Goal: Task Accomplishment & Management: Manage account settings

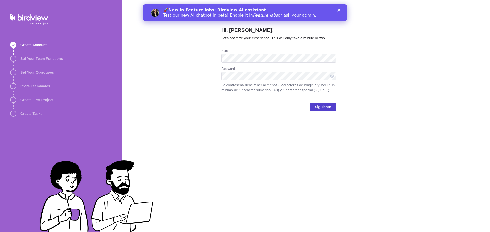
click at [328, 108] on span "Siguiente" at bounding box center [323, 107] width 16 height 6
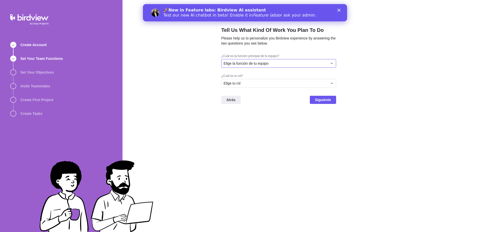
click at [271, 65] on div "Elige la función de tu equipo" at bounding box center [275, 63] width 104 height 5
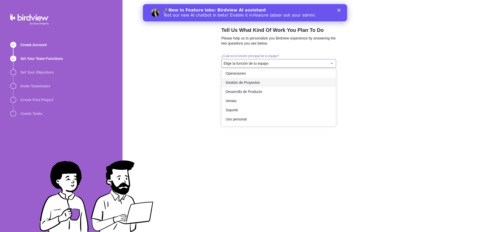
click at [255, 82] on span "Gestión de Proyectos" at bounding box center [242, 82] width 34 height 5
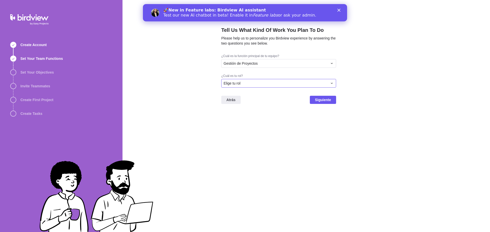
click at [245, 84] on div "Elige tu rol" at bounding box center [275, 83] width 104 height 5
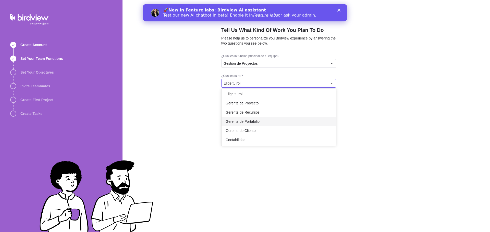
scroll to position [0, 0]
click at [258, 114] on span "Gerente de Recursos" at bounding box center [242, 113] width 34 height 5
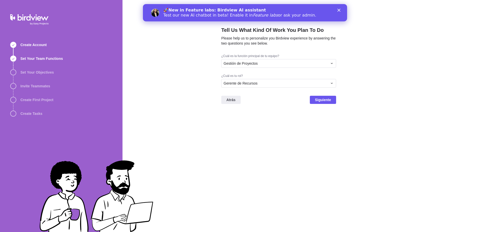
click at [291, 120] on div "Tell Us What Kind Of Work You Plan To Do Please help us to personalize you Bird…" at bounding box center [278, 116] width 115 height 232
click at [325, 104] on div "Atrás Siguiente" at bounding box center [278, 102] width 115 height 20
click at [327, 100] on span "Siguiente" at bounding box center [323, 100] width 16 height 6
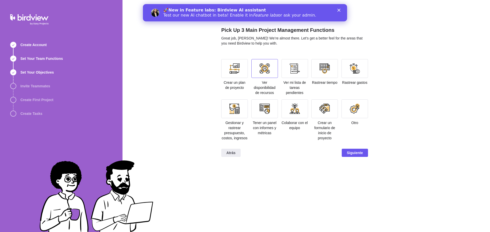
click at [262, 71] on div at bounding box center [264, 69] width 10 height 10
click at [331, 72] on div at bounding box center [324, 68] width 27 height 19
click at [357, 71] on div at bounding box center [354, 69] width 10 height 10
click at [236, 69] on div at bounding box center [234, 69] width 10 height 10
click at [359, 71] on div at bounding box center [354, 69] width 10 height 10
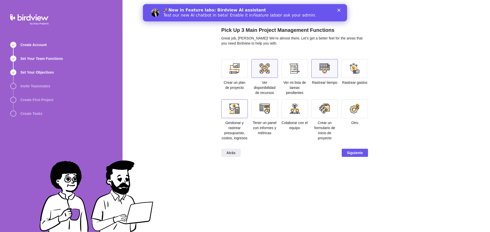
click at [235, 109] on div at bounding box center [234, 109] width 10 height 10
click at [355, 74] on div at bounding box center [354, 68] width 27 height 19
click at [353, 76] on div at bounding box center [354, 68] width 27 height 19
click at [360, 154] on span "Siguiente" at bounding box center [355, 153] width 16 height 6
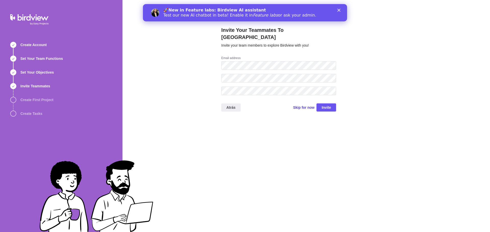
click at [308, 105] on span "Skip for now" at bounding box center [303, 107] width 21 height 5
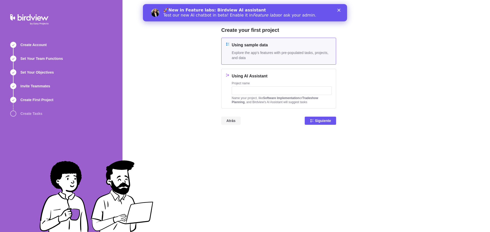
click at [229, 122] on span "Atrás" at bounding box center [230, 121] width 9 height 6
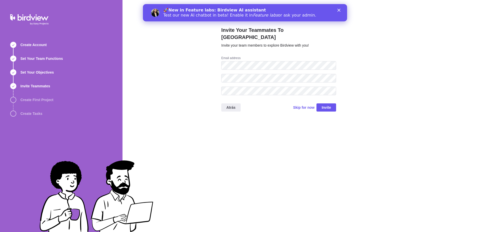
click at [393, 74] on div "Invite Your Teammates To Birdview Invite your team members to explore Birdview …" at bounding box center [305, 116] width 367 height 232
click at [329, 105] on span "Invite" at bounding box center [325, 108] width 9 height 6
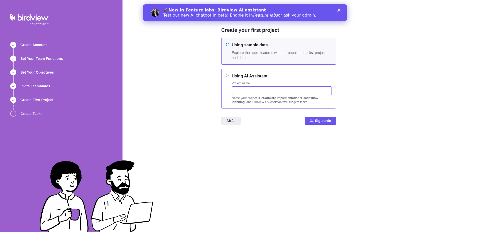
click at [248, 88] on input "text" at bounding box center [282, 90] width 100 height 9
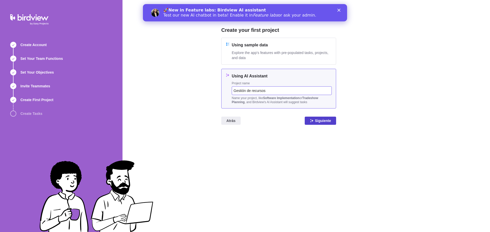
type input "Gestión de recursos"
click at [324, 122] on span "Siguiente" at bounding box center [323, 121] width 16 height 6
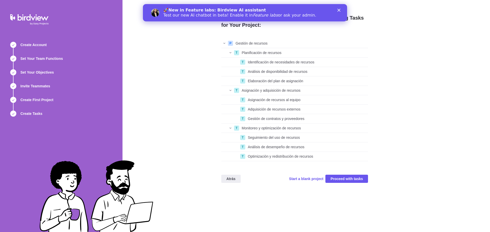
scroll to position [119, 143]
click at [341, 9] on div "Cerrar" at bounding box center [339, 10] width 5 height 3
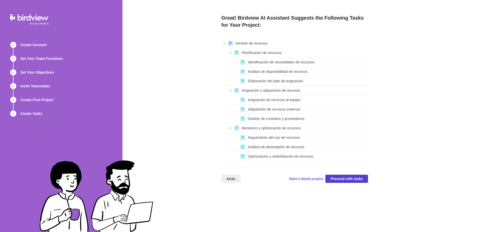
click at [348, 179] on span "Proceed with tasks" at bounding box center [346, 179] width 32 height 6
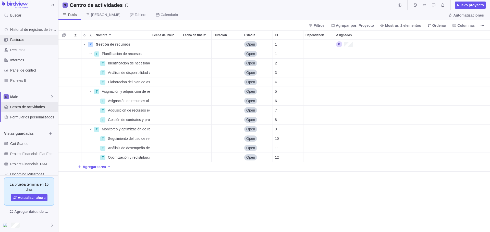
scroll to position [189, 427]
click at [29, 40] on span "Facturas" at bounding box center [33, 39] width 46 height 5
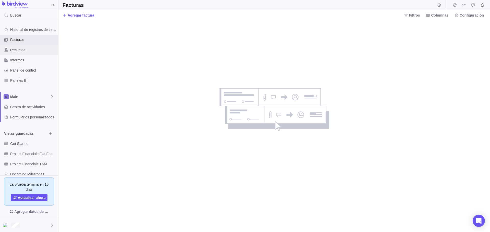
click at [22, 50] on span "Recursos" at bounding box center [33, 49] width 46 height 5
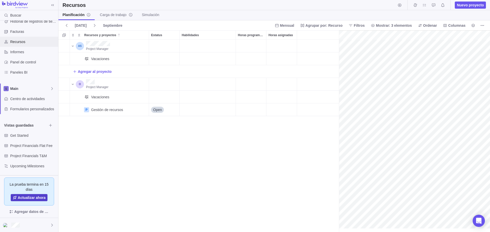
scroll to position [0, 22]
click at [28, 225] on div at bounding box center [29, 225] width 58 height 14
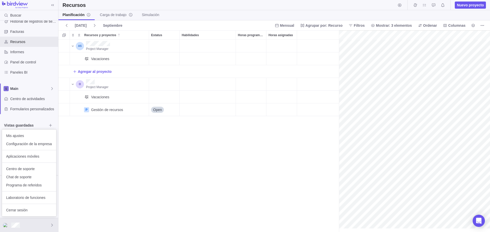
click at [90, 191] on body "Buscar Historial de registros de tiempo Facturas Recursos Informes Panel de con…" at bounding box center [245, 116] width 490 height 232
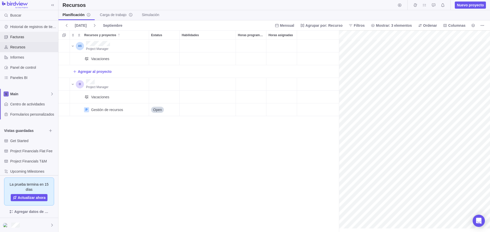
scroll to position [0, 0]
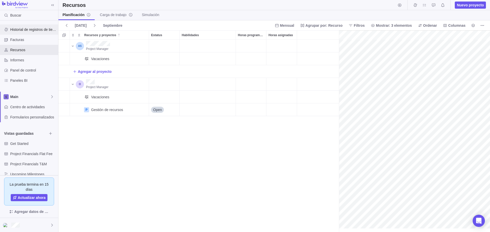
click at [41, 29] on span "Historial de registros de tiempo" at bounding box center [33, 29] width 46 height 5
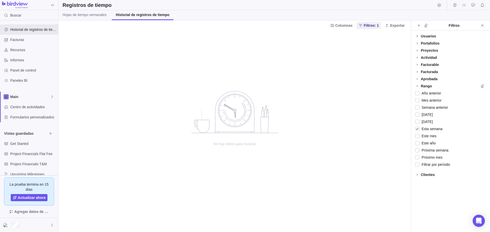
click at [419, 36] on icon at bounding box center [417, 36] width 4 height 4
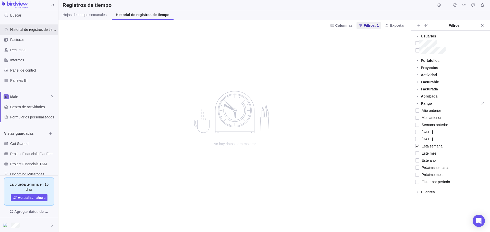
click at [419, 37] on icon at bounding box center [417, 36] width 4 height 4
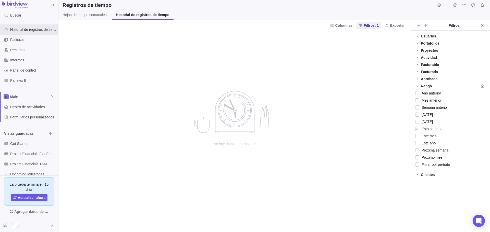
click at [425, 175] on div "Clientes" at bounding box center [428, 174] width 14 height 5
click at [423, 175] on div "Clientes" at bounding box center [428, 174] width 14 height 5
click at [100, 16] on span "Hojas de tiempo semanales" at bounding box center [84, 14] width 44 height 5
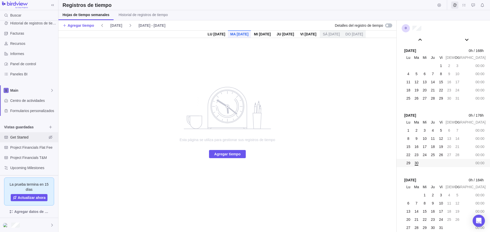
scroll to position [8, 0]
click at [389, 25] on div at bounding box center [388, 25] width 7 height 4
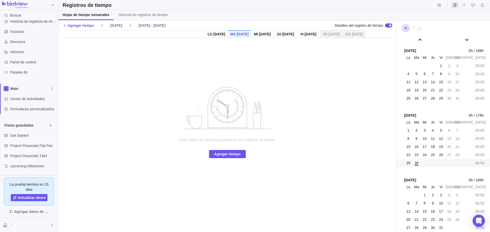
click at [386, 27] on div at bounding box center [388, 25] width 7 height 4
click at [464, 5] on icon "Mis asignaciones" at bounding box center [464, 5] width 4 height 4
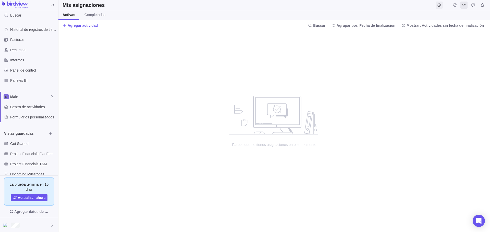
click at [439, 5] on icon "Iniciar temporizador" at bounding box center [438, 4] width 3 height 3
click at [464, 48] on body "Buscar Historial de registros de tiempo Facturas Recursos Informes Panel de con…" at bounding box center [245, 116] width 490 height 232
click at [45, 225] on div at bounding box center [29, 225] width 58 height 14
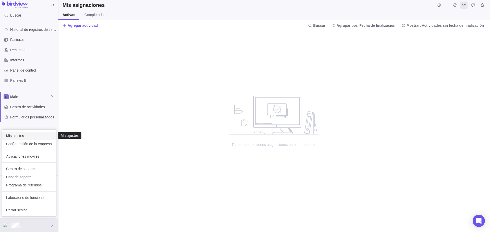
click at [33, 135] on span "Mis ajustes" at bounding box center [29, 135] width 46 height 5
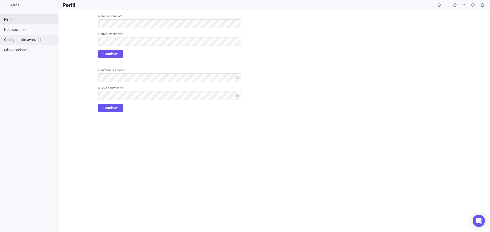
click at [35, 42] on div "Configuración avanzada" at bounding box center [29, 40] width 58 height 10
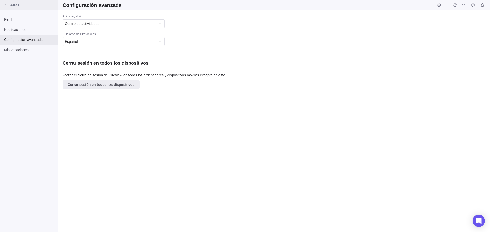
click at [10, 5] on div "Atrás" at bounding box center [6, 5] width 8 height 8
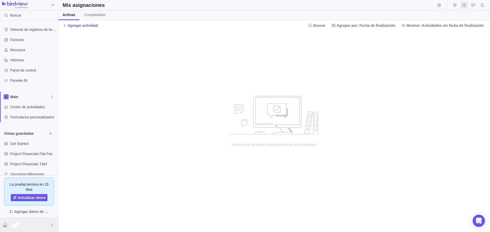
click at [24, 225] on div at bounding box center [29, 225] width 58 height 14
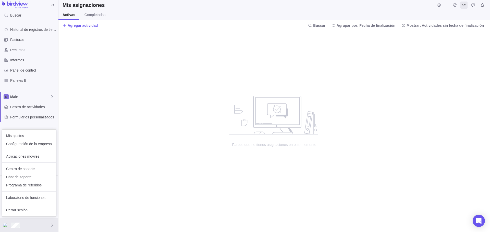
click at [104, 166] on body "Buscar Historial de registros de tiempo Facturas Recursos Informes Panel de con…" at bounding box center [245, 116] width 490 height 232
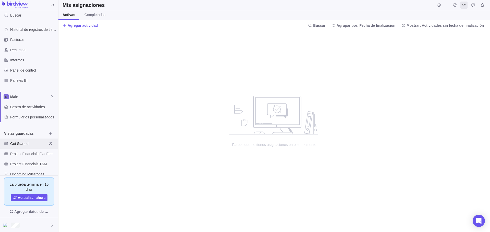
click at [20, 145] on span "Get Started" at bounding box center [28, 143] width 37 height 5
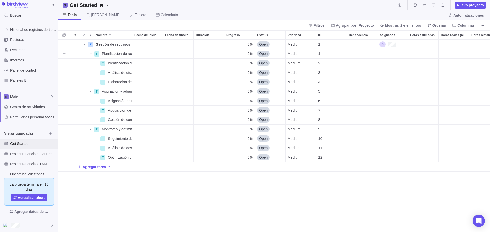
scroll to position [4, 4]
click at [107, 7] on icon "Get Started" at bounding box center [107, 5] width 4 height 4
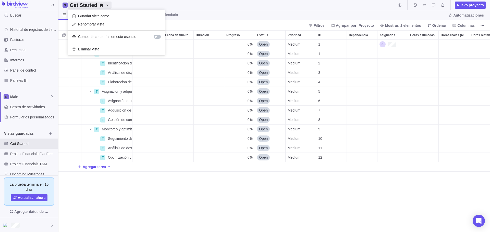
drag, startPoint x: 213, startPoint y: 3, endPoint x: 210, endPoint y: 3, distance: 3.3
click at [213, 3] on body "Buscar Historial de registros de tiempo Facturas Recursos Informes Panel de con…" at bounding box center [245, 116] width 490 height 232
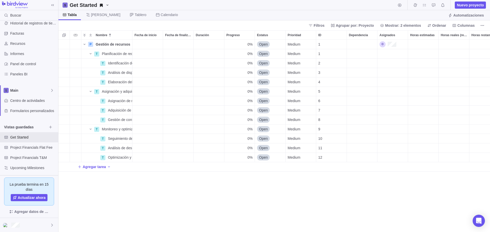
scroll to position [8, 0]
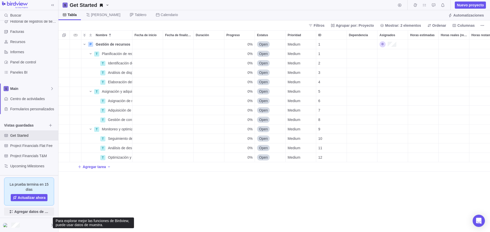
click at [32, 213] on span "Agregar datos de muestra" at bounding box center [31, 212] width 35 height 6
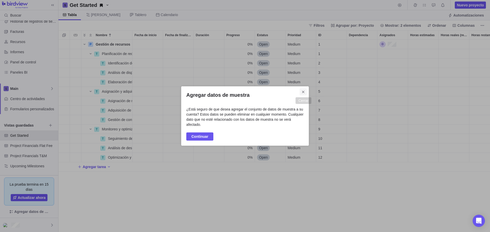
click at [303, 93] on icon "Cerrar" at bounding box center [303, 92] width 4 height 4
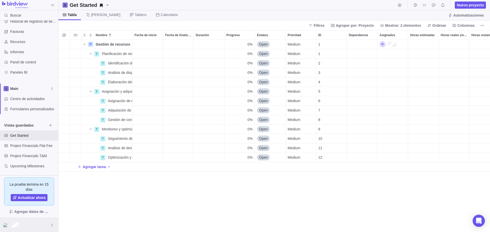
click at [24, 224] on div at bounding box center [29, 225] width 58 height 14
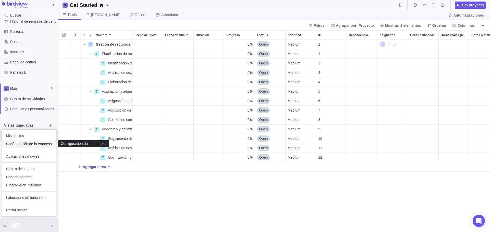
click at [39, 145] on span "Configuración de la empresa" at bounding box center [29, 144] width 46 height 5
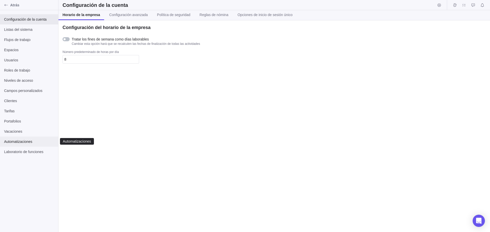
click at [24, 142] on span "Automatizaciones" at bounding box center [29, 141] width 50 height 5
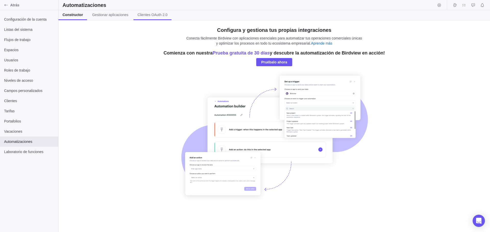
click at [154, 14] on span "Clientes OAuth 2.0" at bounding box center [152, 14] width 30 height 5
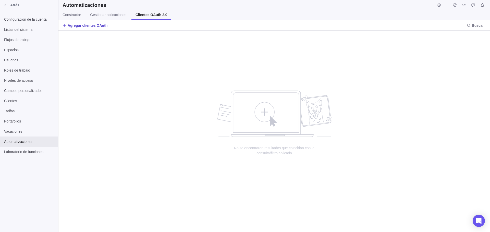
click at [80, 26] on span "Agregar clientes OAuth" at bounding box center [88, 25] width 40 height 5
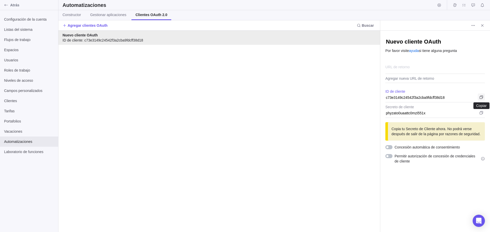
click at [481, 96] on icon "Copiar" at bounding box center [481, 97] width 4 height 4
type textarea "x"
